Goal: Task Accomplishment & Management: Manage account settings

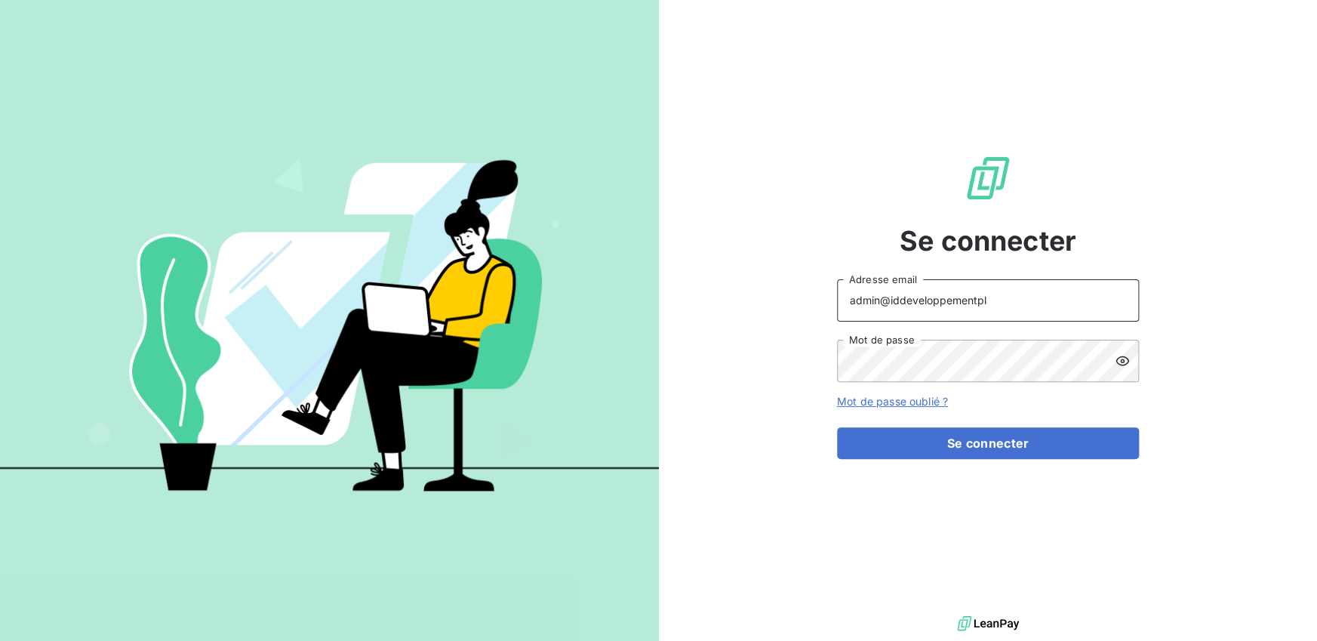
click at [994, 303] on input "admin@iddeveloppementpl" at bounding box center [988, 300] width 302 height 42
type input "admin@iddeveloppement"
click at [837, 427] on button "Se connecter" at bounding box center [988, 443] width 302 height 32
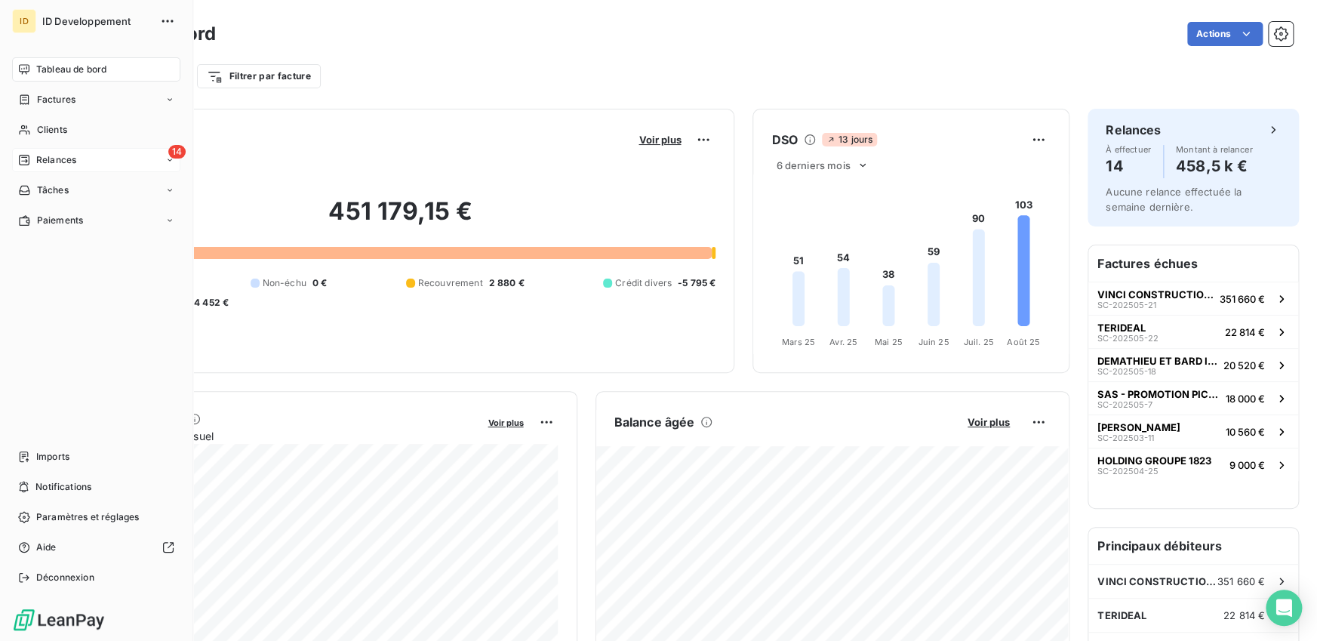
click at [36, 164] on span "Relances" at bounding box center [56, 160] width 40 height 14
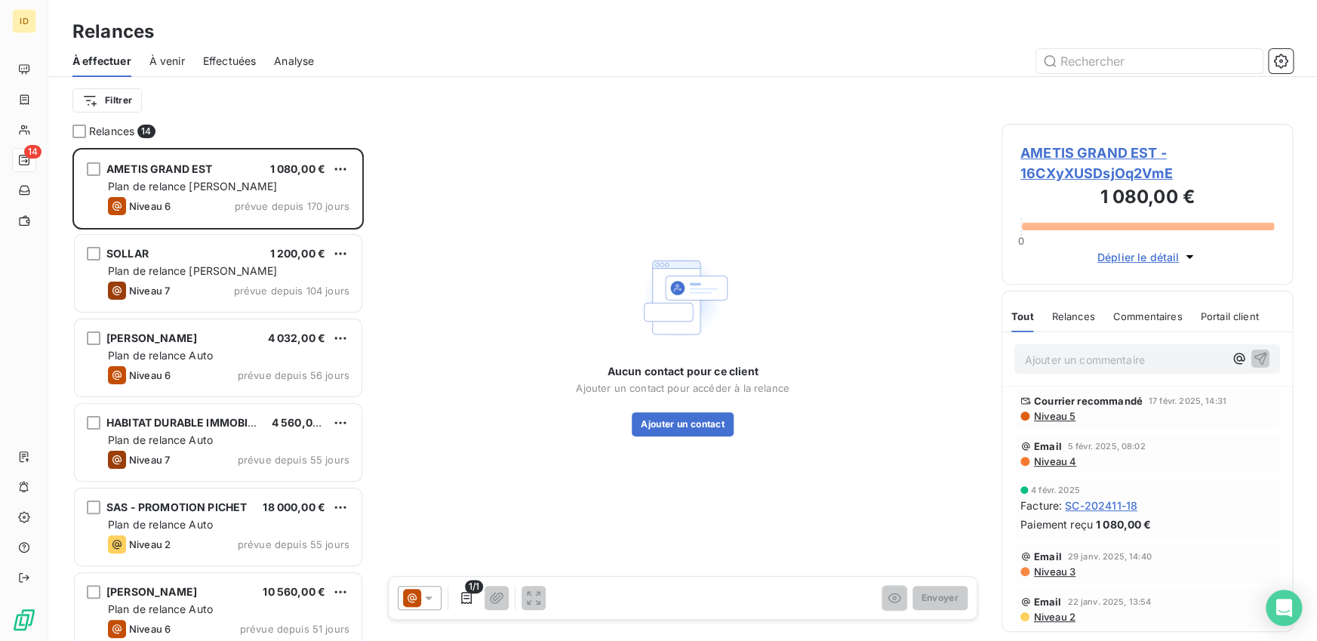
scroll to position [493, 291]
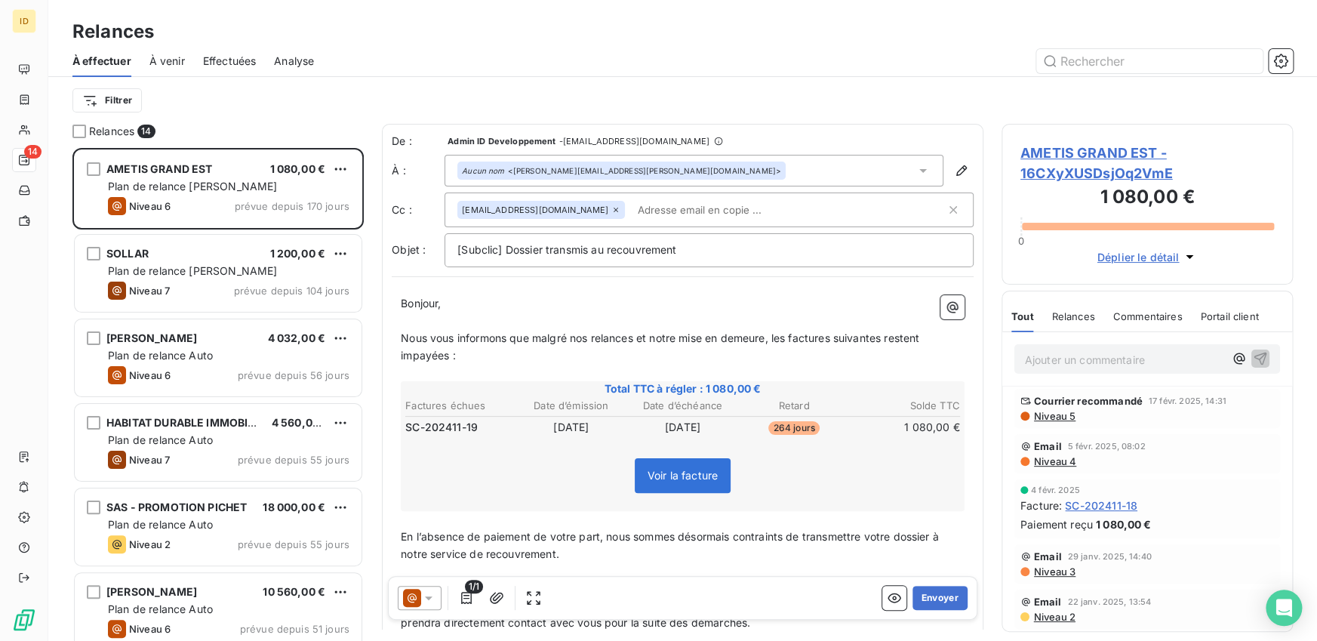
click at [229, 65] on span "Effectuées" at bounding box center [230, 61] width 54 height 15
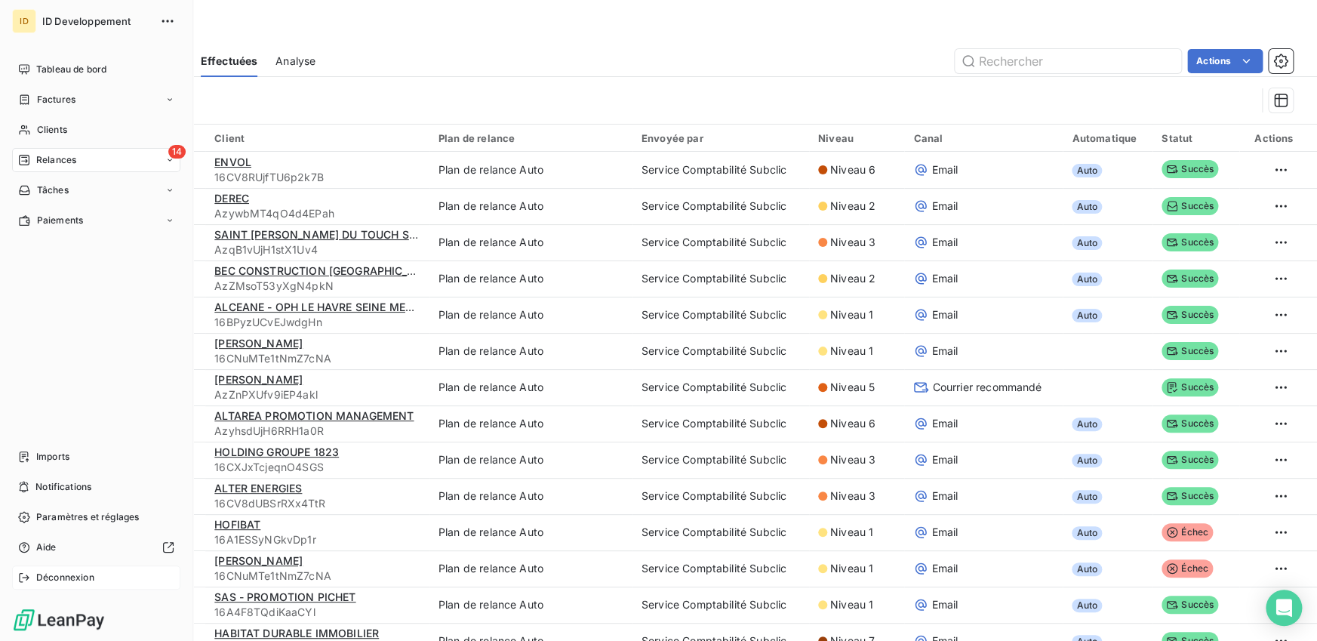
click at [26, 579] on icon at bounding box center [24, 577] width 10 height 9
